Goal: Information Seeking & Learning: Find specific fact

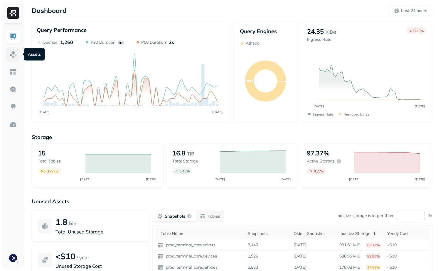
click at [11, 56] on img at bounding box center [13, 54] width 8 height 8
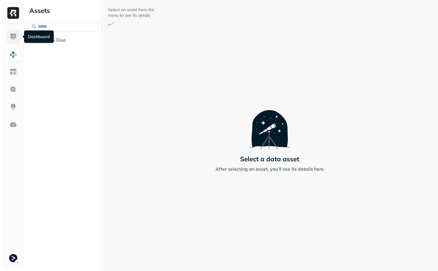
click at [11, 37] on img at bounding box center [13, 37] width 8 height 8
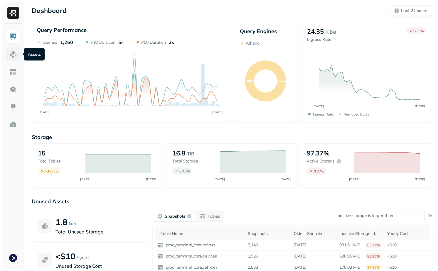
click at [8, 55] on link at bounding box center [13, 54] width 14 height 14
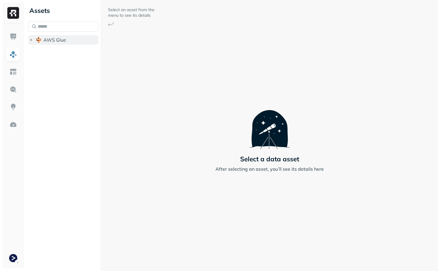
click at [52, 41] on span "AWS Glue" at bounding box center [54, 40] width 23 height 6
click at [62, 54] on button "prod_terminal_core" at bounding box center [66, 50] width 65 height 9
click at [65, 54] on span "prod_terminal_core" at bounding box center [70, 51] width 43 height 6
click at [65, 57] on ul "prod_terminal_core prod_terminal_view" at bounding box center [65, 57] width 68 height 23
click at [65, 57] on li "prod_terminal_core" at bounding box center [66, 51] width 65 height 11
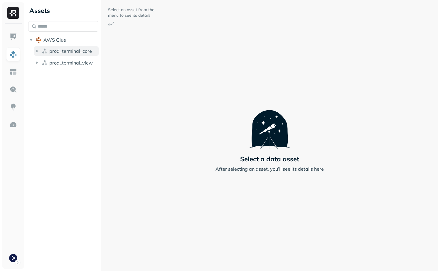
click at [65, 52] on span "prod_terminal_core" at bounding box center [70, 51] width 43 height 6
click at [65, 62] on p "( 13 )" at bounding box center [67, 62] width 9 height 6
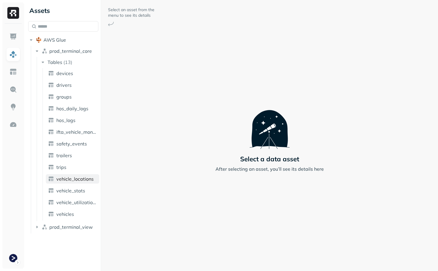
click at [85, 182] on link "vehicle_locations" at bounding box center [72, 178] width 53 height 9
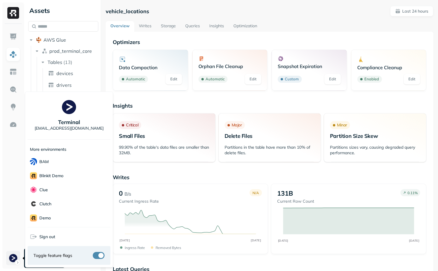
click at [13, 257] on html "**********" at bounding box center [219, 135] width 438 height 271
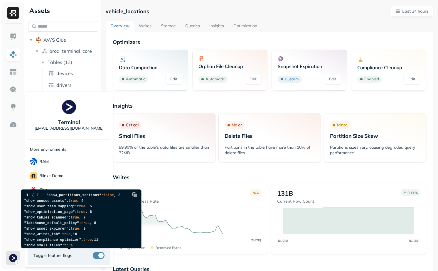
click at [100, 253] on button "button" at bounding box center [99, 255] width 12 height 7
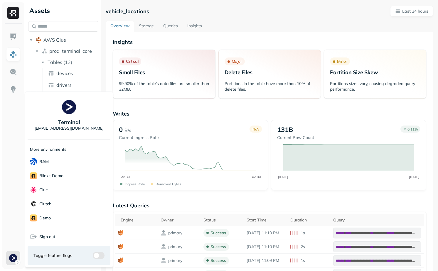
click at [176, 202] on html "**********" at bounding box center [219, 135] width 438 height 271
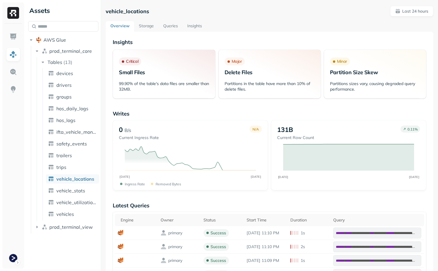
click at [145, 25] on link "Storage" at bounding box center [146, 26] width 24 height 11
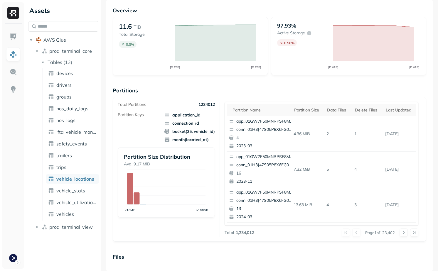
scroll to position [32, 0]
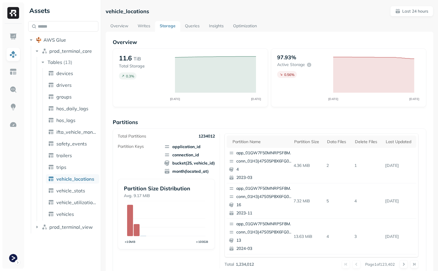
scroll to position [32, 0]
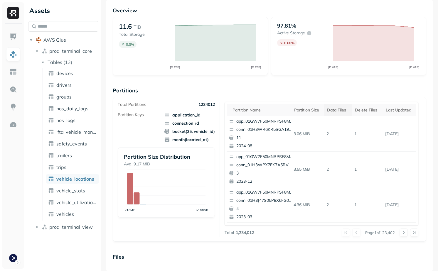
click at [331, 114] on th "Data Files" at bounding box center [338, 110] width 28 height 12
click at [335, 110] on div "Data Files" at bounding box center [338, 109] width 27 height 7
click at [410, 232] on button at bounding box center [414, 232] width 8 height 8
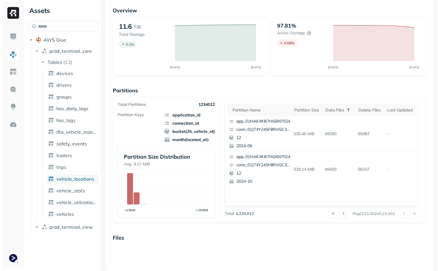
scroll to position [0, 0]
click at [339, 214] on button at bounding box center [343, 213] width 8 height 8
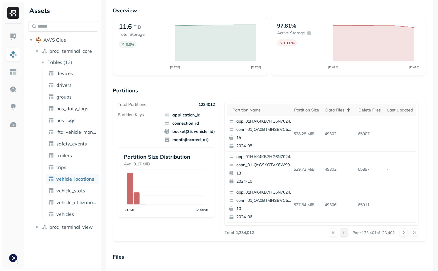
click at [340, 233] on button at bounding box center [343, 232] width 8 height 8
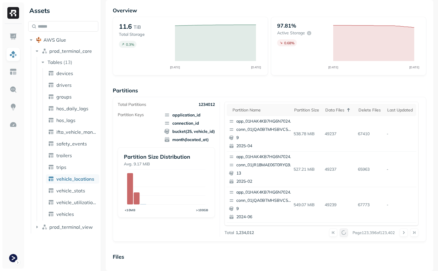
click at [340, 233] on button at bounding box center [343, 232] width 8 height 8
click at [340, 233] on div at bounding box center [338, 232] width 19 height 8
click at [340, 233] on button at bounding box center [343, 232] width 8 height 8
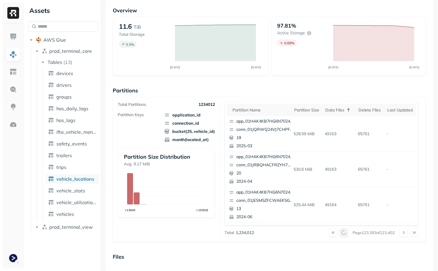
click at [340, 233] on button at bounding box center [343, 232] width 8 height 8
click at [340, 233] on div at bounding box center [338, 232] width 19 height 8
click at [340, 233] on button at bounding box center [343, 232] width 8 height 8
click at [340, 233] on div at bounding box center [338, 232] width 19 height 8
click at [340, 233] on button at bounding box center [343, 232] width 8 height 8
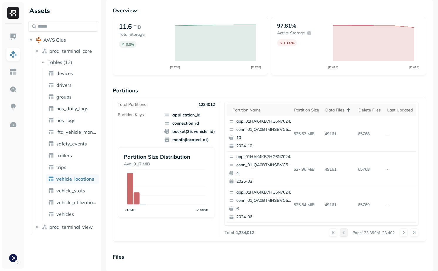
click at [340, 233] on div at bounding box center [338, 232] width 19 height 8
click at [340, 233] on button at bounding box center [343, 232] width 8 height 8
click at [340, 233] on div at bounding box center [338, 232] width 19 height 8
click at [340, 233] on button at bounding box center [343, 232] width 8 height 8
click at [340, 233] on div at bounding box center [338, 232] width 19 height 8
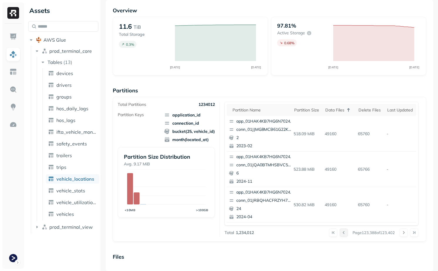
click at [340, 233] on button at bounding box center [343, 232] width 8 height 8
click at [340, 233] on div at bounding box center [338, 232] width 19 height 8
click at [340, 233] on button at bounding box center [343, 232] width 8 height 8
click at [340, 233] on div at bounding box center [338, 232] width 19 height 8
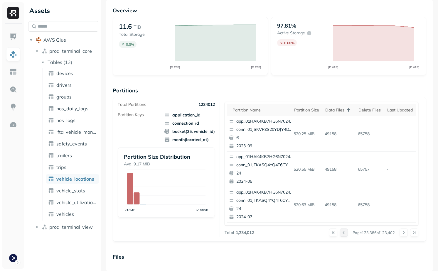
click at [340, 233] on button at bounding box center [343, 232] width 8 height 8
click at [340, 233] on div at bounding box center [338, 232] width 19 height 8
click at [340, 233] on button at bounding box center [343, 232] width 8 height 8
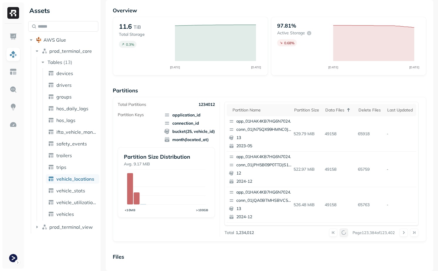
click at [340, 233] on div at bounding box center [338, 232] width 19 height 8
click at [340, 233] on button at bounding box center [343, 232] width 8 height 8
click at [349, 111] on icon at bounding box center [348, 109] width 7 height 7
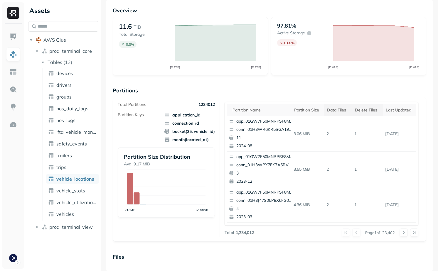
click at [362, 109] on div "Delete Files" at bounding box center [367, 110] width 25 height 6
click at [363, 114] on th "Delete Files" at bounding box center [366, 110] width 36 height 12
click at [399, 232] on button at bounding box center [403, 232] width 8 height 8
click at [402, 234] on button at bounding box center [403, 232] width 8 height 8
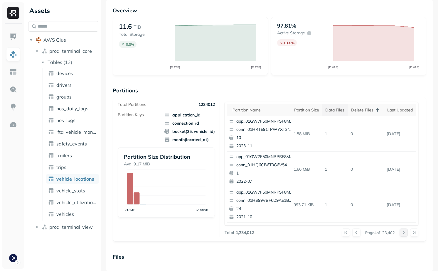
click at [402, 234] on button at bounding box center [403, 232] width 8 height 8
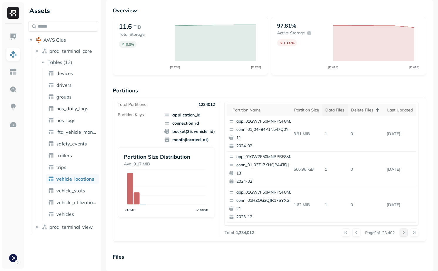
click at [402, 234] on button at bounding box center [403, 232] width 8 height 8
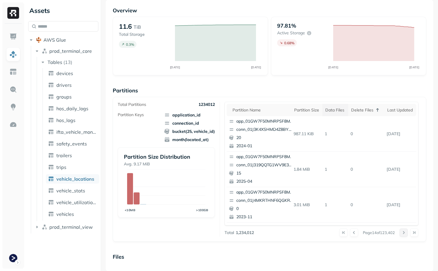
click at [402, 234] on button at bounding box center [403, 232] width 8 height 8
click at [402, 234] on div at bounding box center [408, 232] width 19 height 8
click at [402, 234] on button at bounding box center [403, 232] width 8 height 8
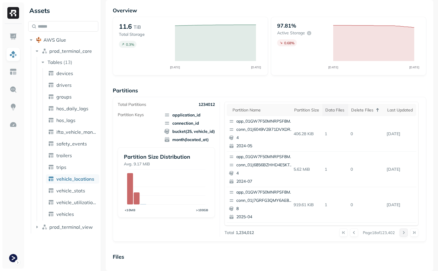
click at [402, 234] on button at bounding box center [403, 232] width 8 height 8
click at [407, 234] on div at bounding box center [408, 232] width 19 height 8
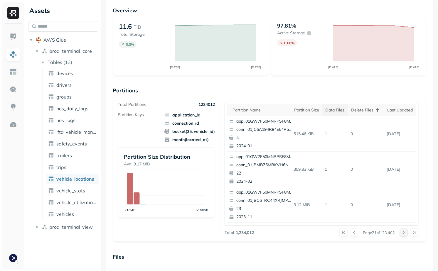
click at [406, 234] on button at bounding box center [403, 232] width 8 height 8
click at [406, 234] on div at bounding box center [408, 232] width 19 height 8
click at [406, 234] on button at bounding box center [403, 232] width 8 height 8
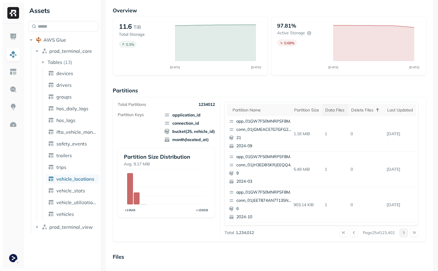
click at [406, 234] on button at bounding box center [403, 232] width 8 height 8
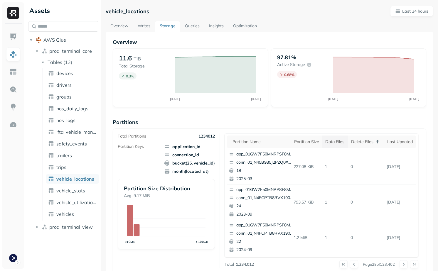
click at [121, 26] on link "Overview" at bounding box center [119, 26] width 27 height 11
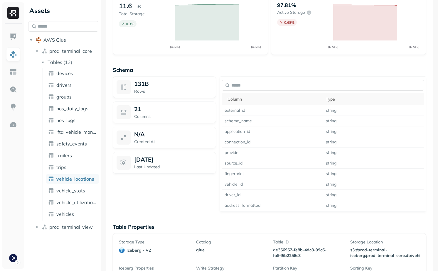
scroll to position [454, 0]
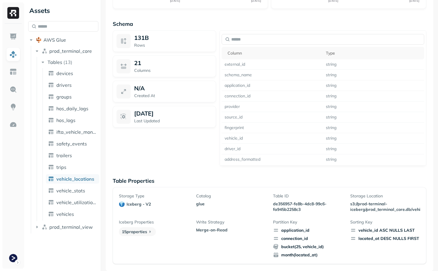
click at [283, 204] on p "de356957-fe8b-4dc8-99c6-fa945b2258c3" at bounding box center [308, 206] width 70 height 11
copy p "de356957-fe8b-4dc8-99c6-fa945b2258c3"
drag, startPoint x: 283, startPoint y: 204, endPoint x: 297, endPoint y: 207, distance: 14.1
click at [297, 207] on p "de356957-fe8b-4dc8-99c6-fa945b2258c3" at bounding box center [308, 206] width 70 height 11
click at [190, 227] on div "Storage Type iceberg - v2 Catalog glue Table ID de356957-fe8b-4dc8-99c6-fa945b2…" at bounding box center [269, 225] width 301 height 65
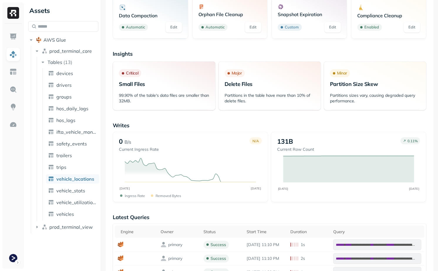
scroll to position [0, 0]
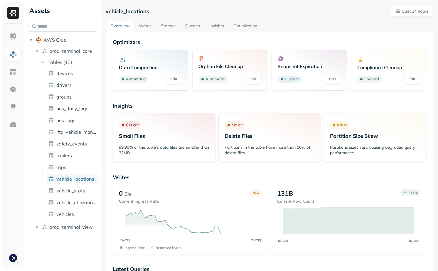
click at [165, 24] on link "Storage" at bounding box center [168, 26] width 24 height 11
